Goal: Entertainment & Leisure: Consume media (video, audio)

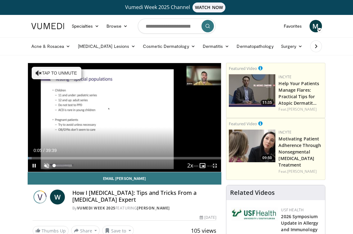
click at [43, 167] on span "Video Player" at bounding box center [46, 165] width 12 height 12
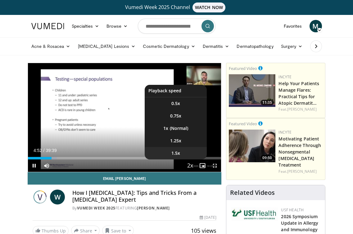
click at [177, 153] on span "1.5x" at bounding box center [175, 153] width 9 height 6
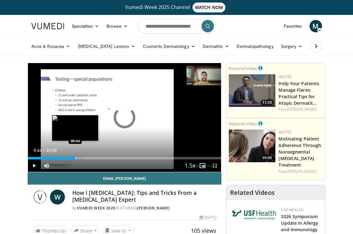
click at [75, 159] on div "Progress Bar" at bounding box center [75, 158] width 1 height 2
click at [70, 157] on div "Progress Bar" at bounding box center [70, 158] width 1 height 2
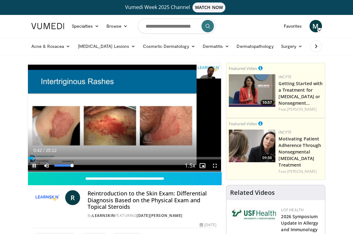
click at [36, 164] on span "Video Player" at bounding box center [34, 165] width 12 height 12
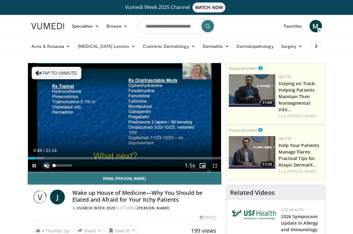
click at [49, 168] on span "Video Player" at bounding box center [46, 165] width 12 height 12
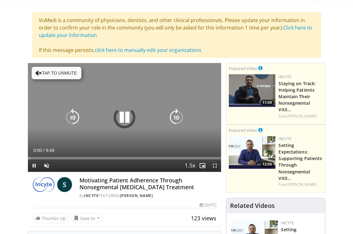
scroll to position [65, 0]
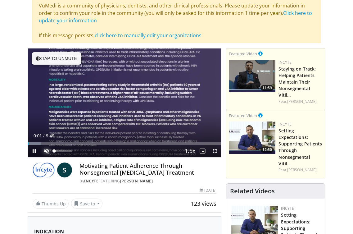
click at [46, 149] on span "Video Player" at bounding box center [46, 151] width 12 height 12
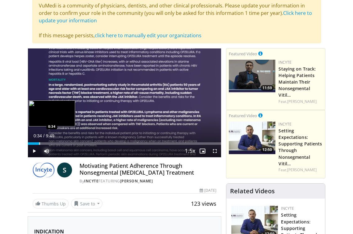
click at [39, 143] on div "Progress Bar" at bounding box center [39, 143] width 1 height 2
